Goal: Register for event/course

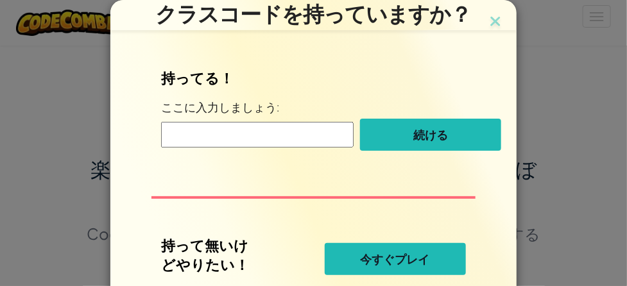
click at [428, 261] on button "今すぐプレイ" at bounding box center [395, 259] width 141 height 32
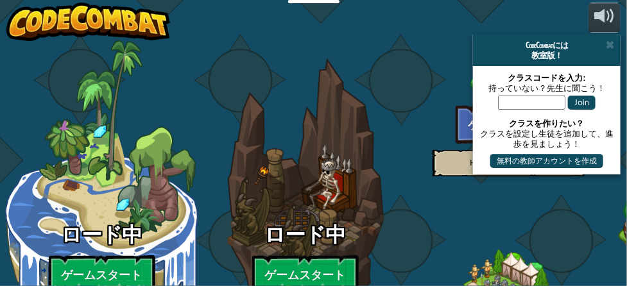
select select "ja"
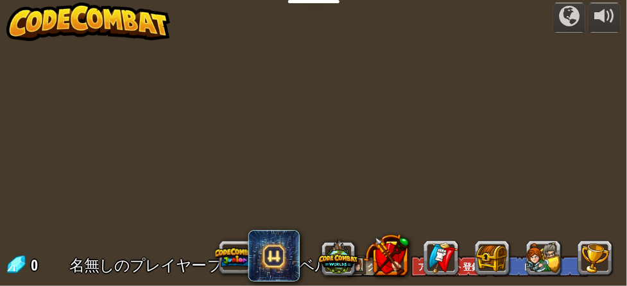
select select "ja"
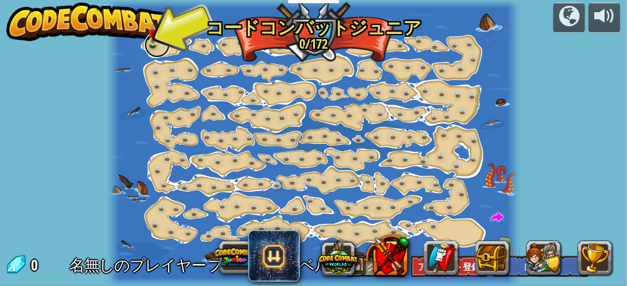
click at [150, 44] on link at bounding box center [157, 45] width 26 height 26
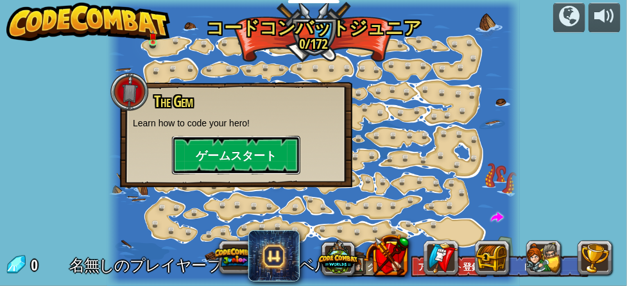
click at [244, 152] on button "ゲームスタート" at bounding box center [236, 155] width 128 height 39
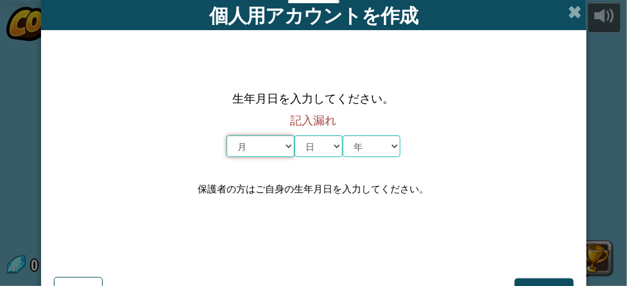
click at [280, 147] on select "月 １月 ２月 ３月 ４月 ５月 ６月 ７月 ８月 ９月 １０月 １１月 １２月" at bounding box center [261, 147] width 68 height 22
select select "9"
click at [227, 136] on select "月 １月 ２月 ３月 ４月 ５月 ６月 ７月 ８月 ９月 １０月 １１月 １２月" at bounding box center [261, 147] width 68 height 22
click at [317, 146] on select "日 1 2 3 4 5 6 7 8 9 10 11 12 13 14 15 16 17 18 19 20 21 22 23 24 25 26 27 28 29…" at bounding box center [319, 147] width 48 height 22
select select "10"
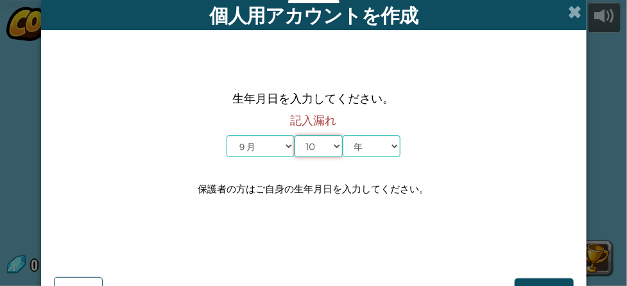
click at [295, 136] on select "日 1 2 3 4 5 6 7 8 9 10 11 12 13 14 15 16 17 18 19 20 21 22 23 24 25 26 27 28 29…" at bounding box center [319, 147] width 48 height 22
click at [372, 143] on select "年 2025 2024 2023 2022 2021 2020 2019 2018 2017 2016 2015 2014 2013 2012 2011 20…" at bounding box center [372, 147] width 58 height 22
select select "2017"
click at [343, 136] on select "年 2025 2024 2023 2022 2021 2020 2019 2018 2017 2016 2015 2014 2013 2012 2011 20…" at bounding box center [372, 147] width 58 height 22
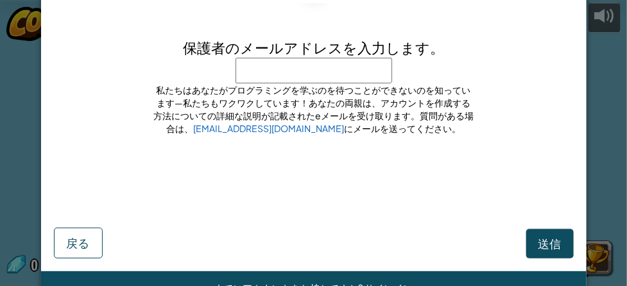
scroll to position [64, 0]
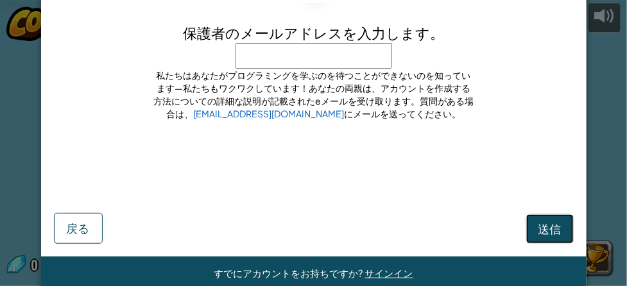
click at [539, 226] on span "送信" at bounding box center [550, 229] width 23 height 15
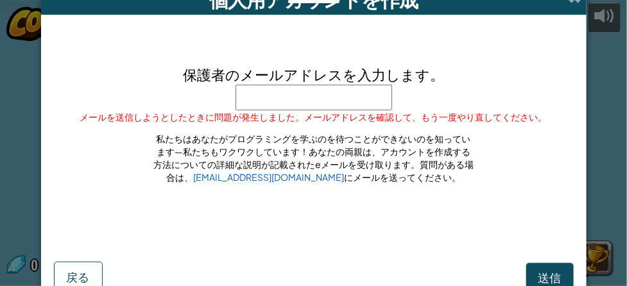
scroll to position [0, 0]
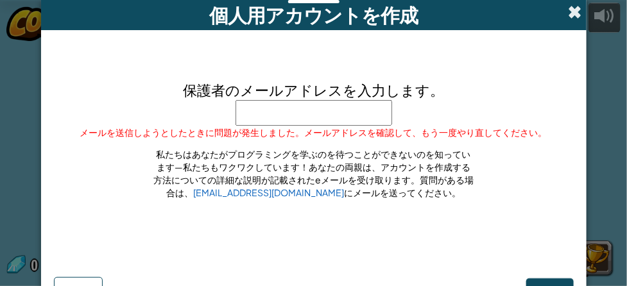
click at [576, 12] on span at bounding box center [575, 11] width 13 height 13
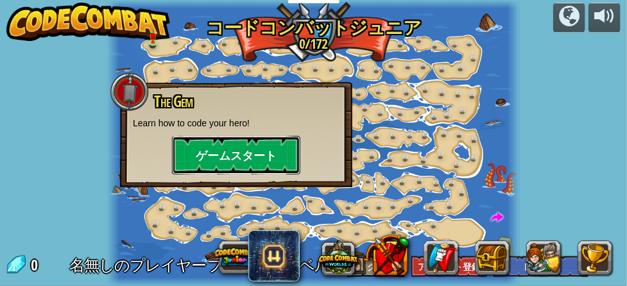
click at [262, 156] on button "ゲームスタート" at bounding box center [236, 155] width 128 height 39
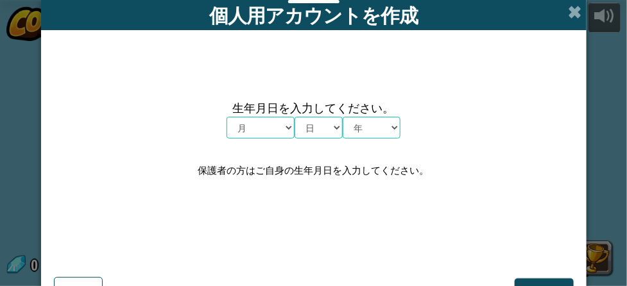
scroll to position [85, 0]
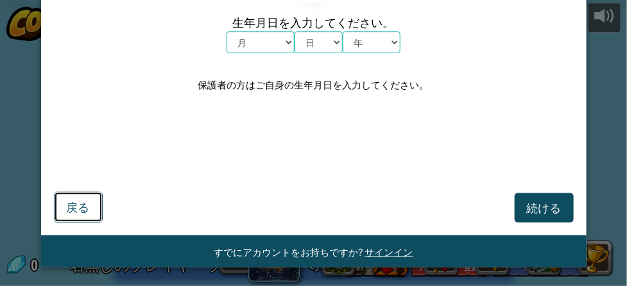
click at [71, 213] on span "戻る" at bounding box center [78, 207] width 23 height 15
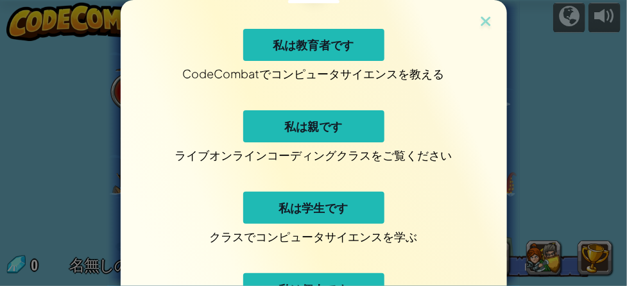
scroll to position [64, 0]
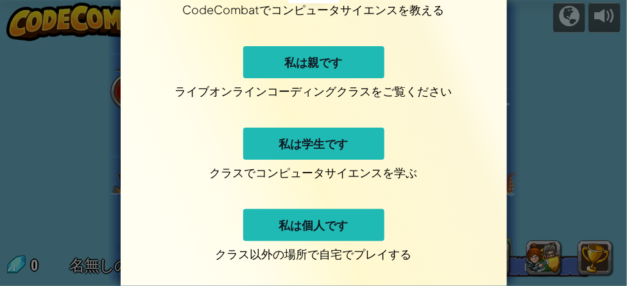
click at [324, 221] on span "私は個人です" at bounding box center [313, 225] width 69 height 15
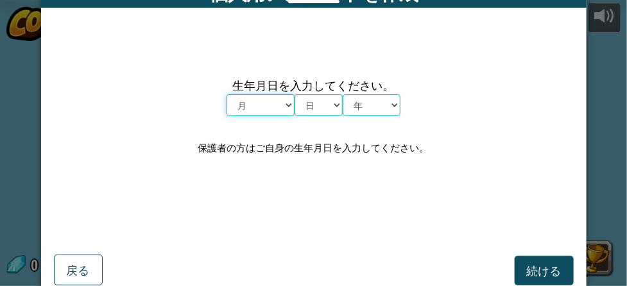
scroll to position [0, 0]
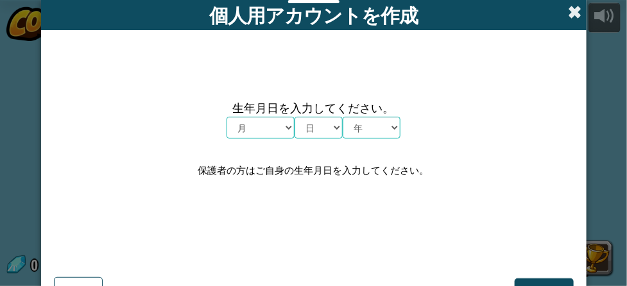
click at [571, 10] on span at bounding box center [575, 11] width 13 height 13
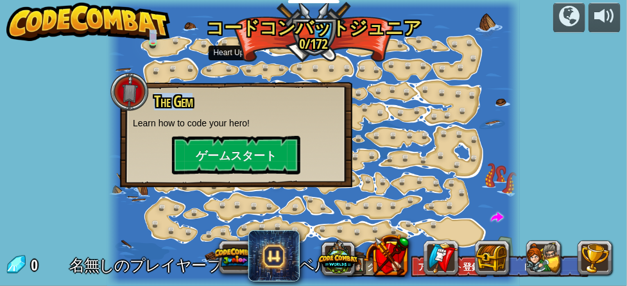
drag, startPoint x: 226, startPoint y: 84, endPoint x: 282, endPoint y: 115, distance: 63.8
click at [259, 94] on div "The Gem Learn how to code your hero! ゲームスタート" at bounding box center [236, 134] width 232 height 105
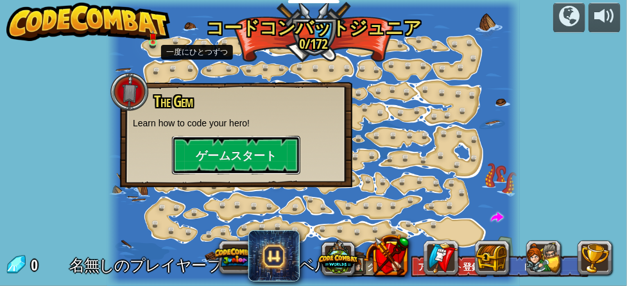
drag, startPoint x: 233, startPoint y: 152, endPoint x: 306, endPoint y: 161, distance: 73.1
click at [252, 90] on div "The Gem Learn how to code your hero! ゲームスタート" at bounding box center [236, 134] width 232 height 105
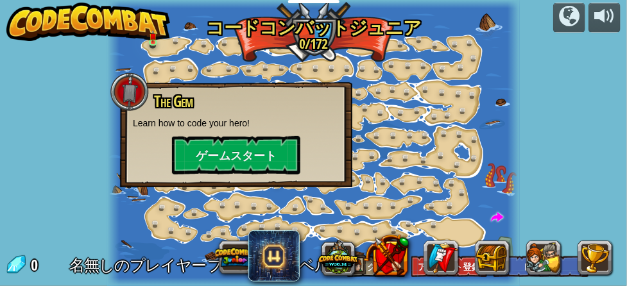
click at [590, 98] on div "powered by Step Change (ロック) Change step arguments. Go Smart (ロック) Now we're re…" at bounding box center [313, 143] width 627 height 286
